Goal: Task Accomplishment & Management: Manage account settings

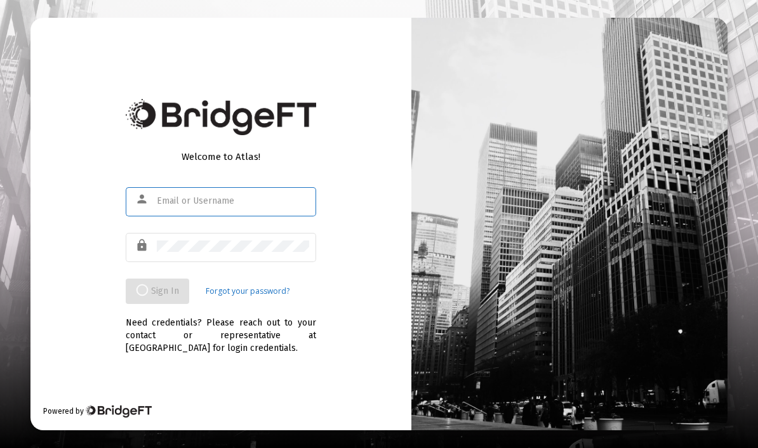
scroll to position [52, 0]
type input "[EMAIL_ADDRESS][DOMAIN_NAME]"
click at [240, 206] on input "text" at bounding box center [233, 201] width 152 height 10
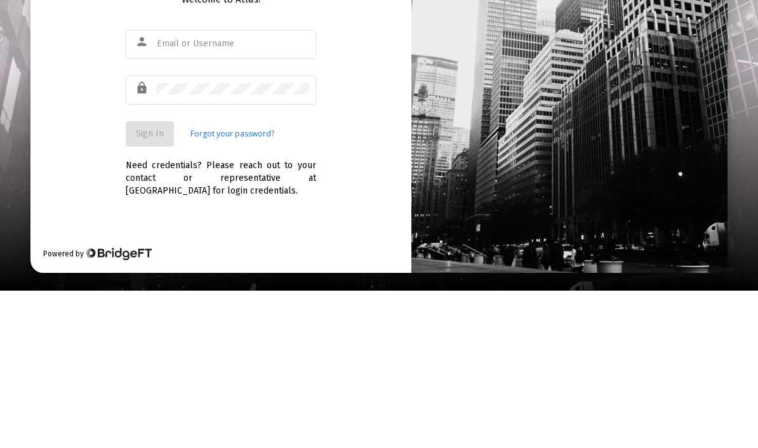
scroll to position [52, 0]
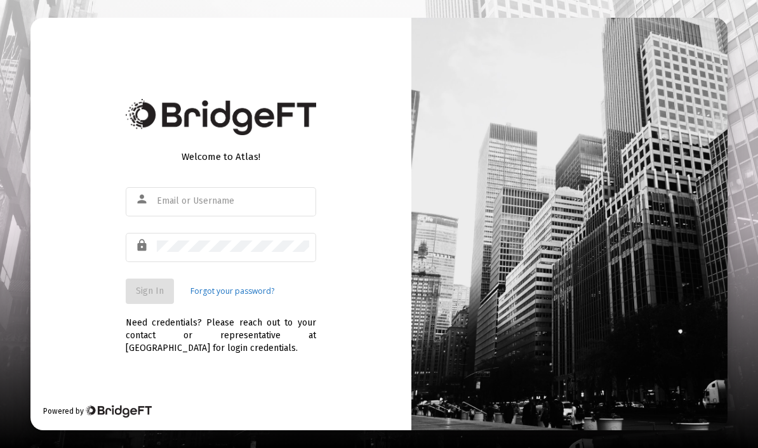
type input "[EMAIL_ADDRESS][DOMAIN_NAME]"
click at [160, 279] on button "Sign In" at bounding box center [150, 291] width 48 height 25
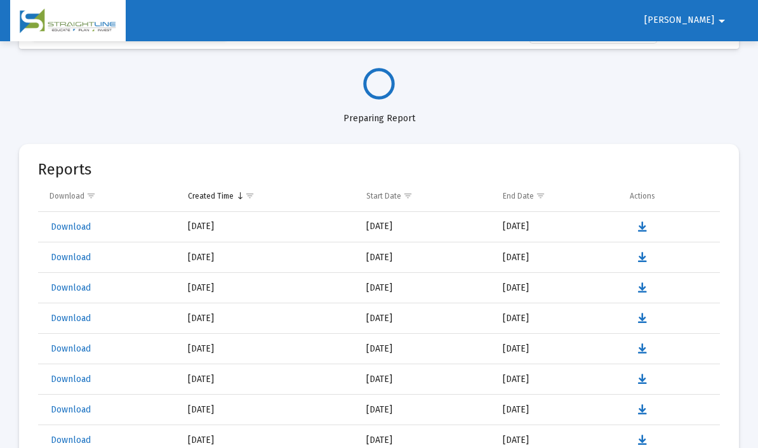
select select "View all"
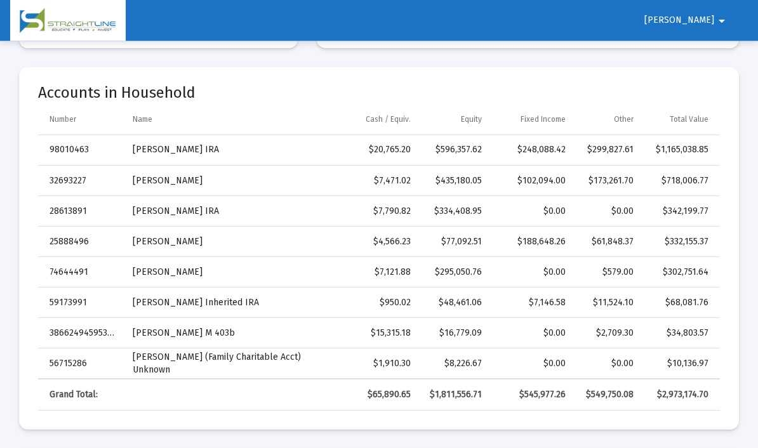
scroll to position [376, 0]
click at [698, 246] on div "$332,155.37" at bounding box center [679, 242] width 57 height 13
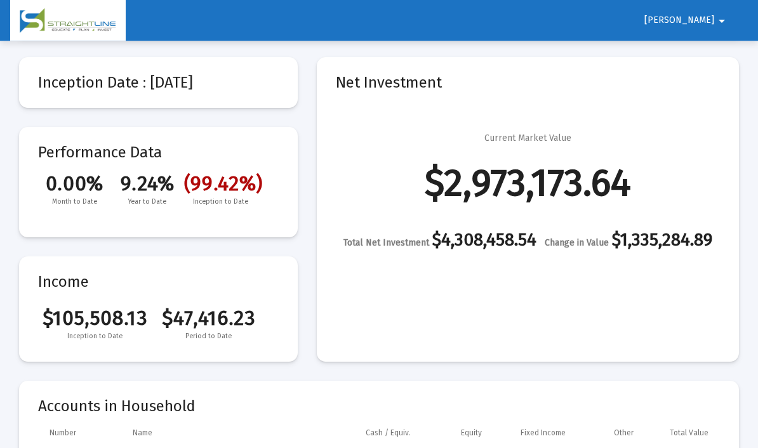
scroll to position [0, 0]
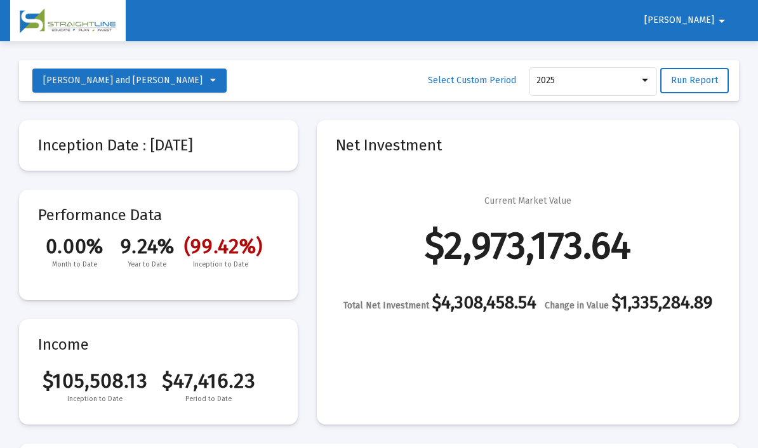
click at [713, 23] on span "[PERSON_NAME]" at bounding box center [679, 20] width 70 height 11
click at [737, 55] on button "Logout" at bounding box center [719, 54] width 71 height 30
